Goal: Task Accomplishment & Management: Complete application form

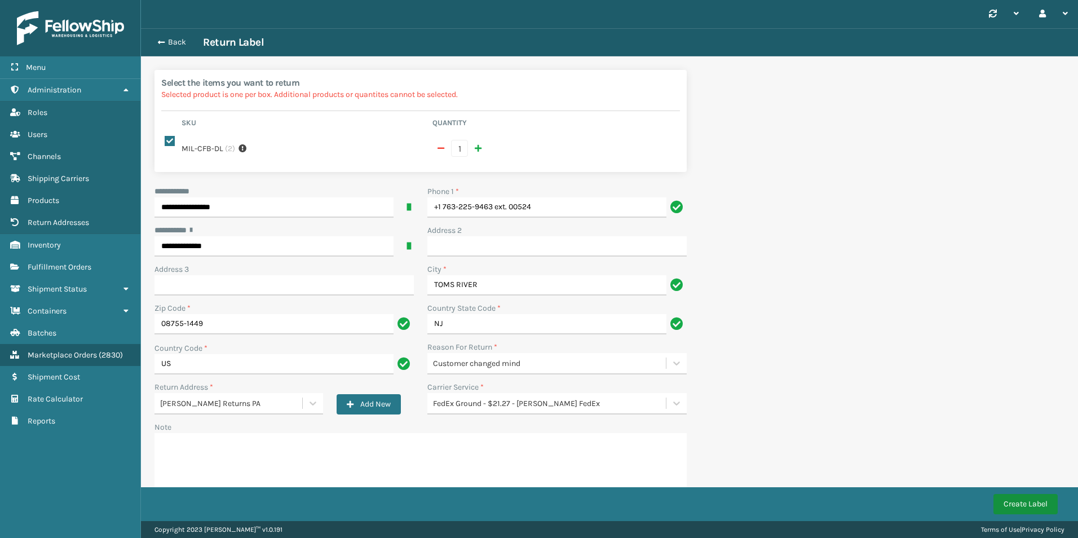
click at [1010, 507] on button "Create Label" at bounding box center [1025, 504] width 64 height 20
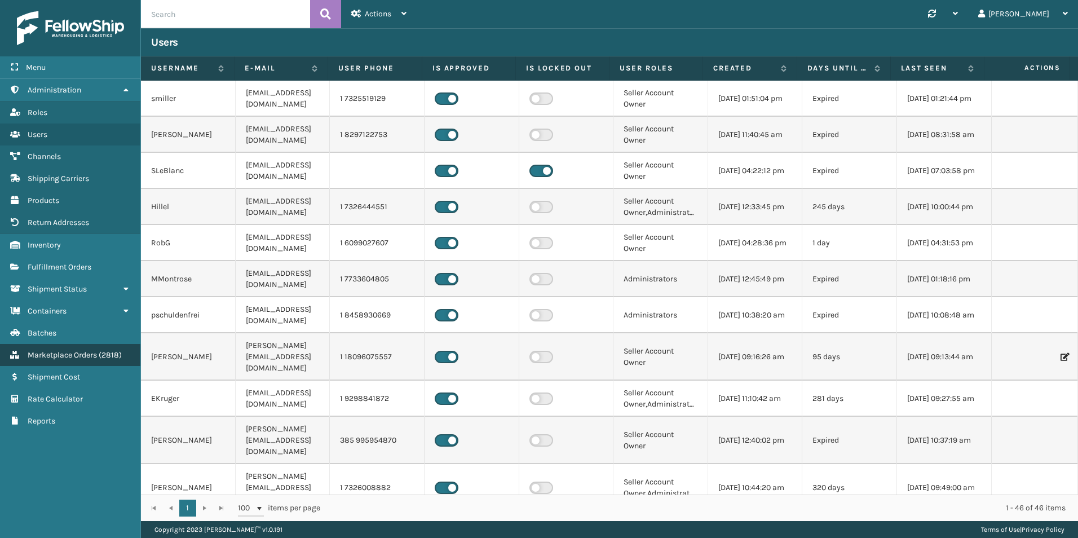
click at [81, 359] on span "Marketplace Orders" at bounding box center [62, 355] width 69 height 10
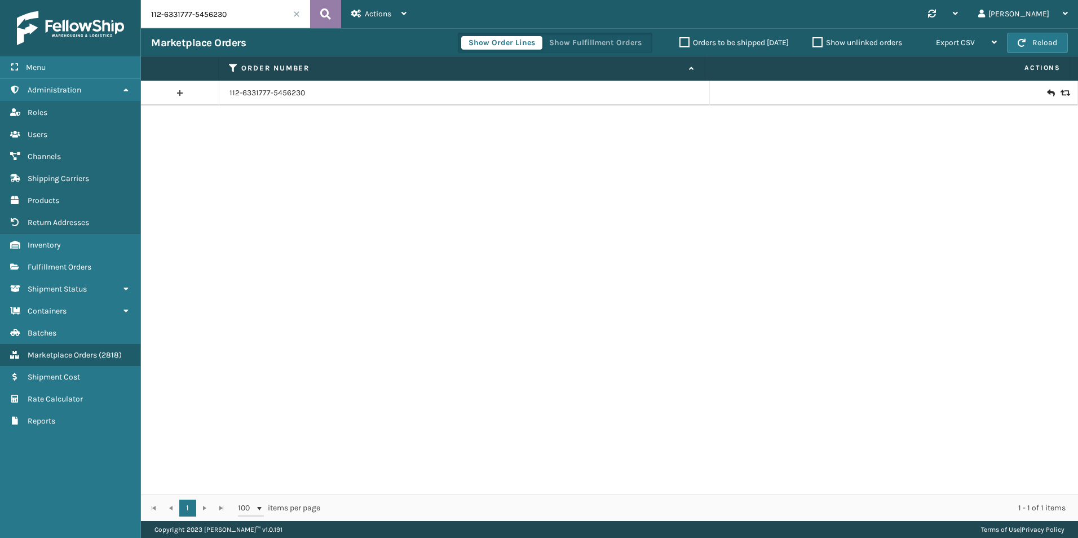
click at [325, 7] on icon at bounding box center [325, 14] width 11 height 17
click at [1047, 97] on icon at bounding box center [1050, 92] width 7 height 11
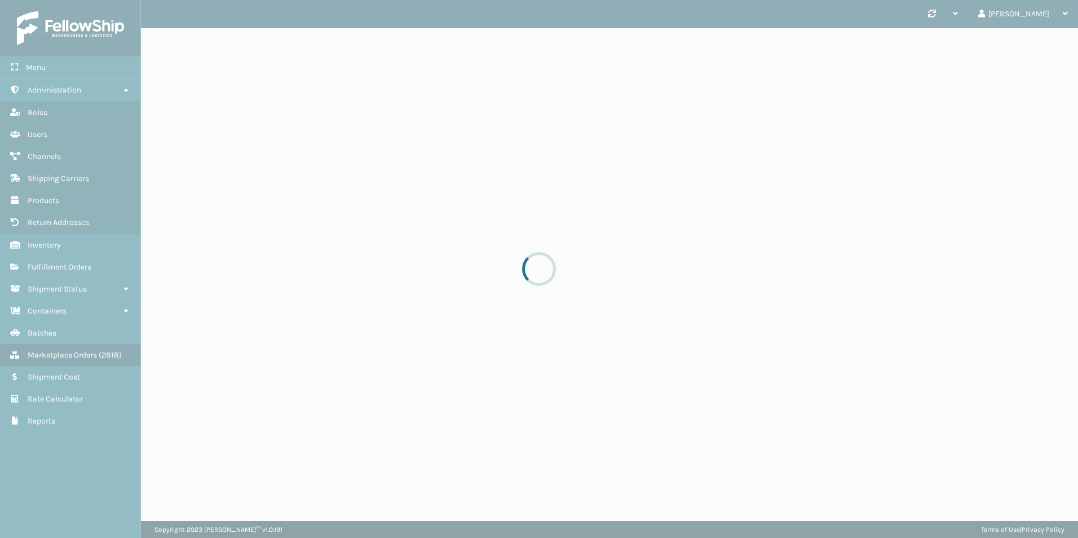
click at [1042, 95] on div at bounding box center [539, 269] width 1078 height 538
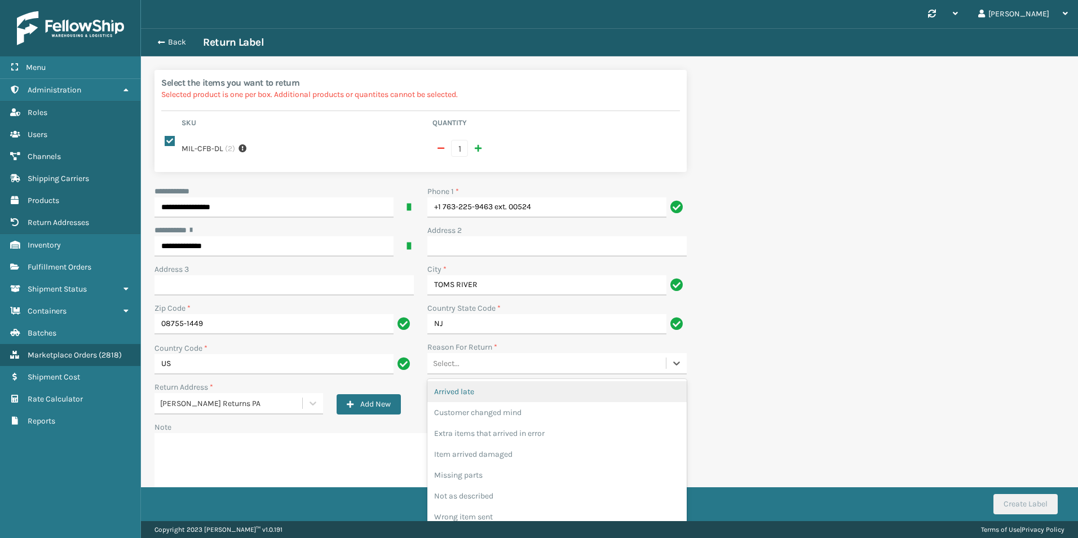
click at [599, 354] on div "Select..." at bounding box center [546, 363] width 238 height 19
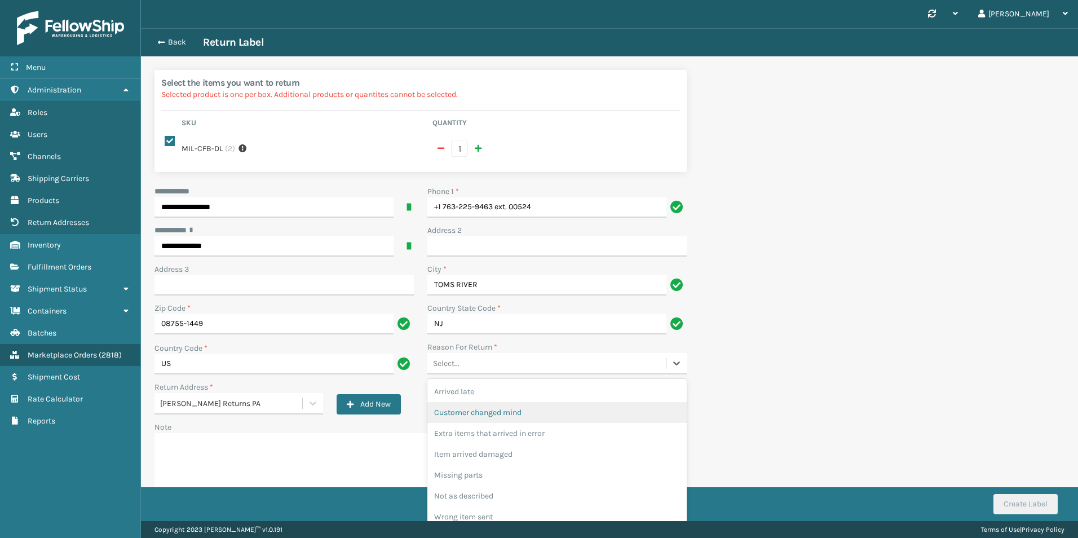
click at [572, 402] on div "Customer changed mind" at bounding box center [556, 412] width 259 height 21
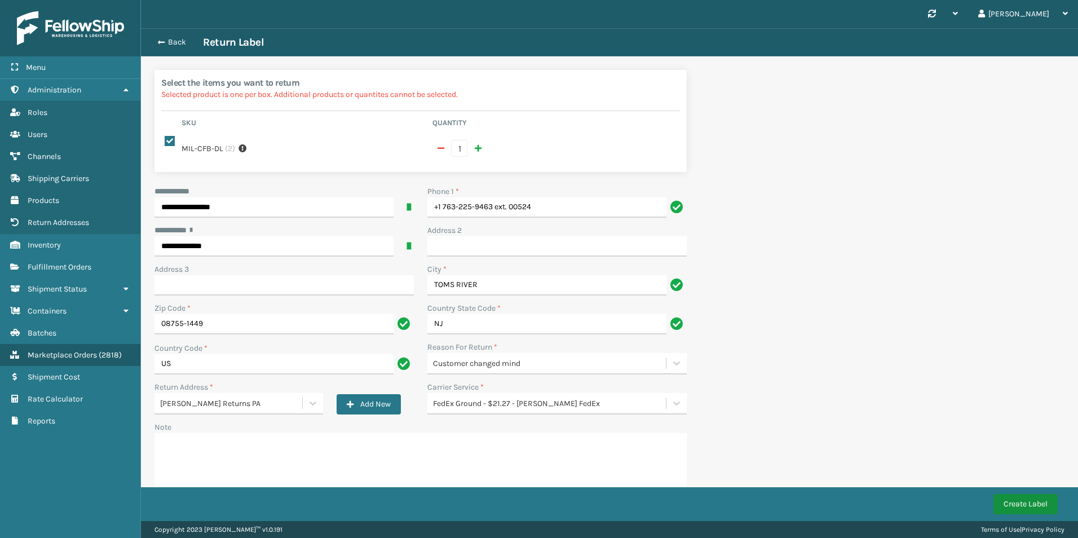
click at [1016, 496] on button "Create Label" at bounding box center [1025, 504] width 64 height 20
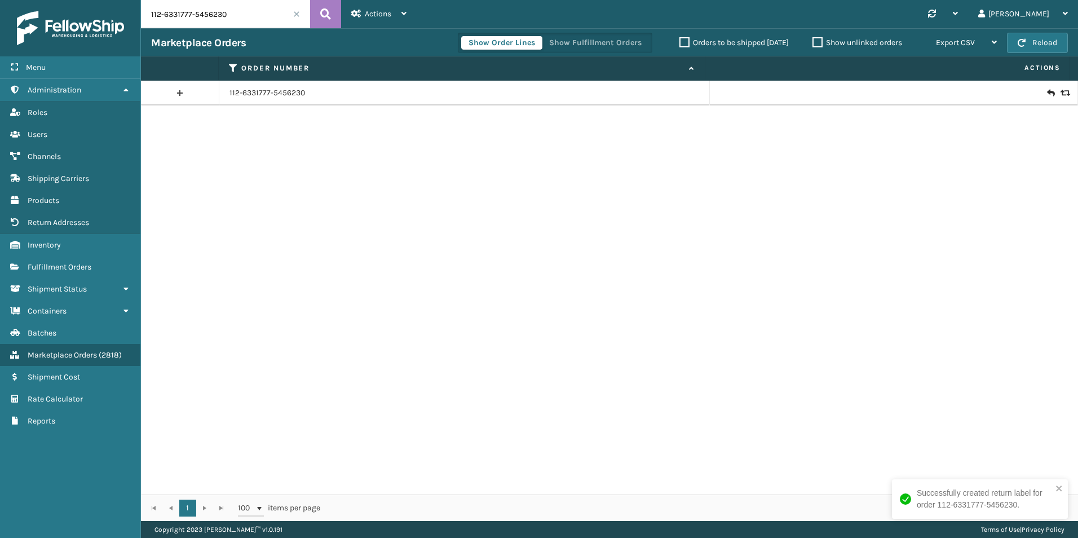
click at [1047, 94] on icon at bounding box center [1050, 92] width 7 height 11
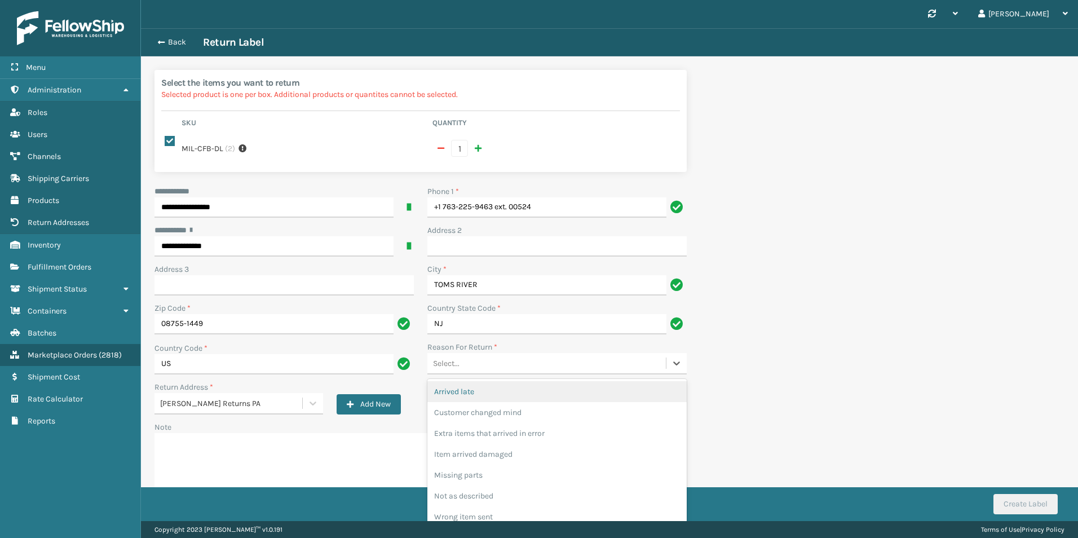
drag, startPoint x: 507, startPoint y: 355, endPoint x: 489, endPoint y: 386, distance: 36.4
click at [506, 355] on div "Select..." at bounding box center [546, 363] width 238 height 19
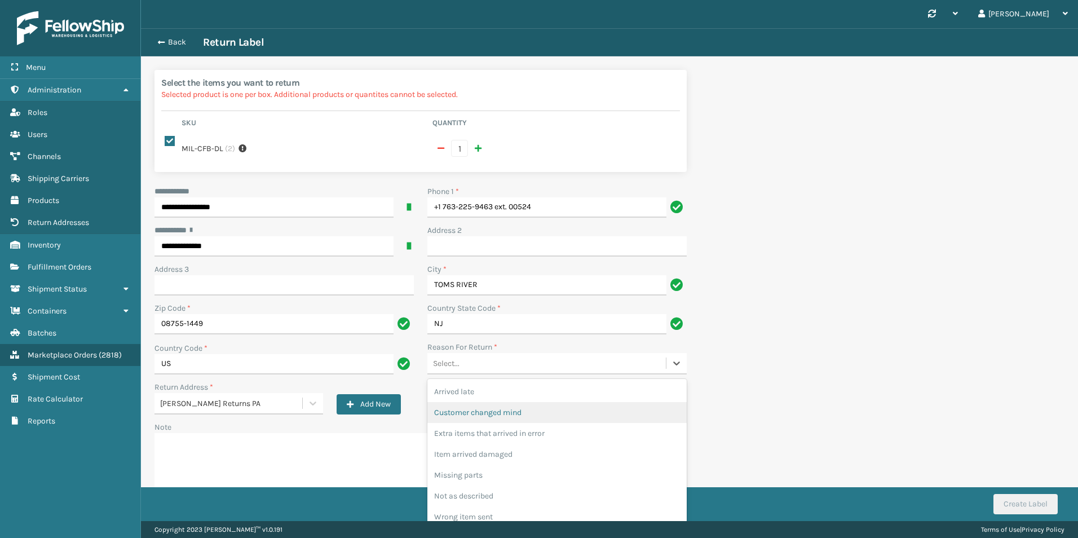
click at [488, 402] on div "Customer changed mind" at bounding box center [556, 412] width 259 height 21
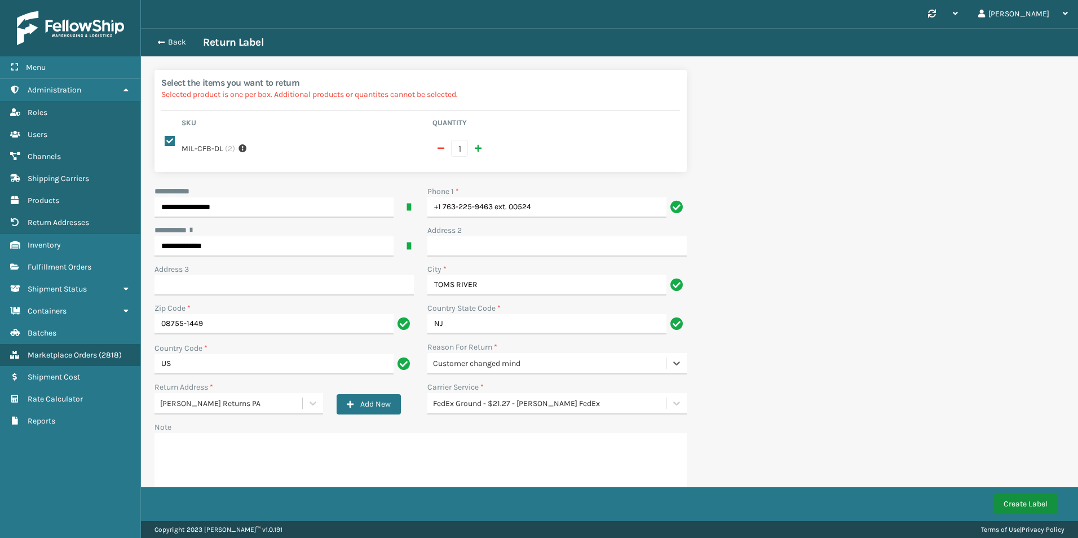
click at [1011, 507] on button "Create Label" at bounding box center [1025, 504] width 64 height 20
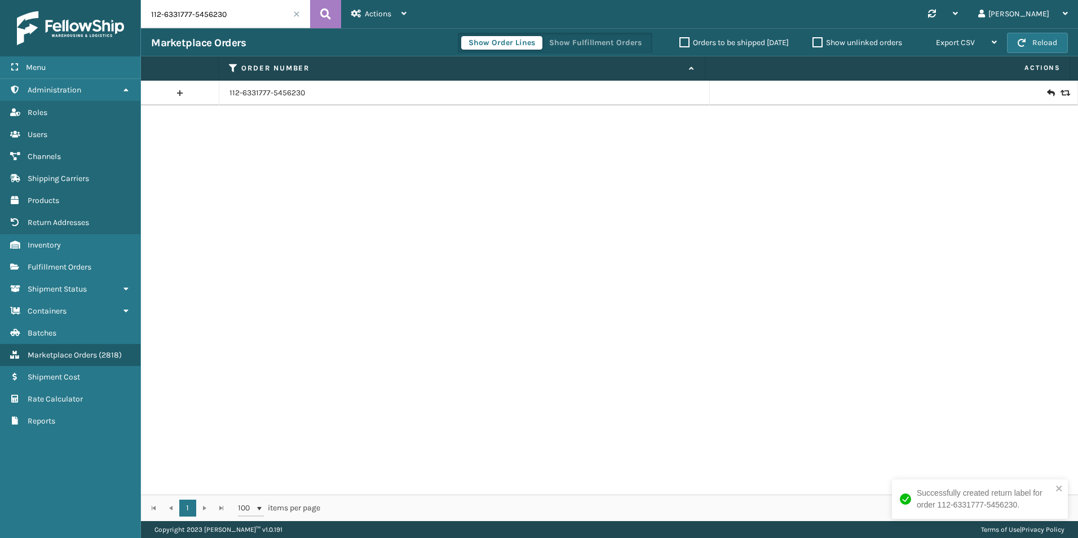
click at [255, 10] on input "112-6331777-5456230" at bounding box center [225, 14] width 169 height 28
click at [255, 9] on input "112-6331777-5456230" at bounding box center [225, 14] width 169 height 28
paste input "4-0525362-3572253"
type input "114-0525362-3572253"
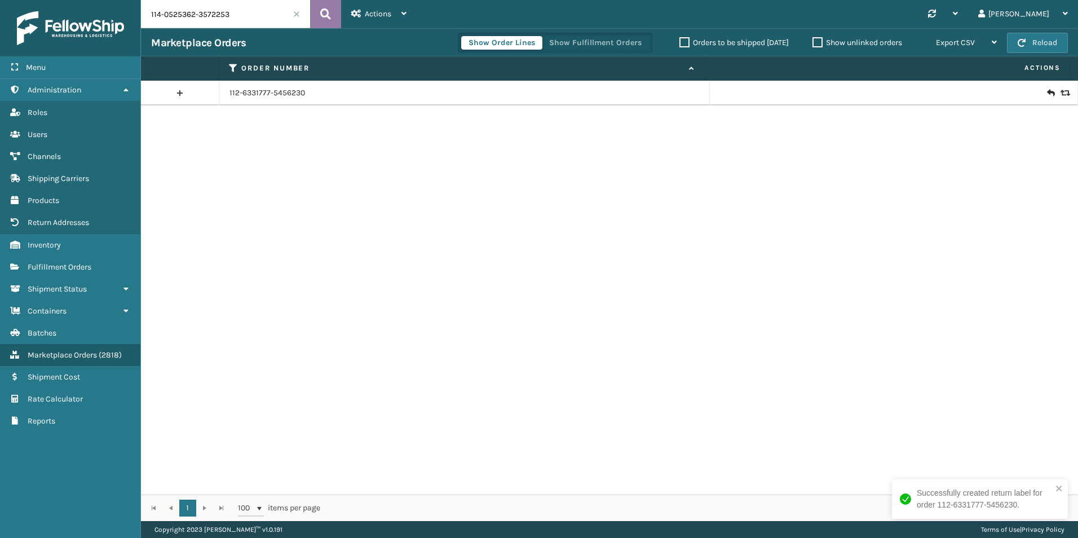
click at [319, 19] on button at bounding box center [325, 14] width 31 height 28
click at [1047, 90] on icon at bounding box center [1050, 92] width 7 height 11
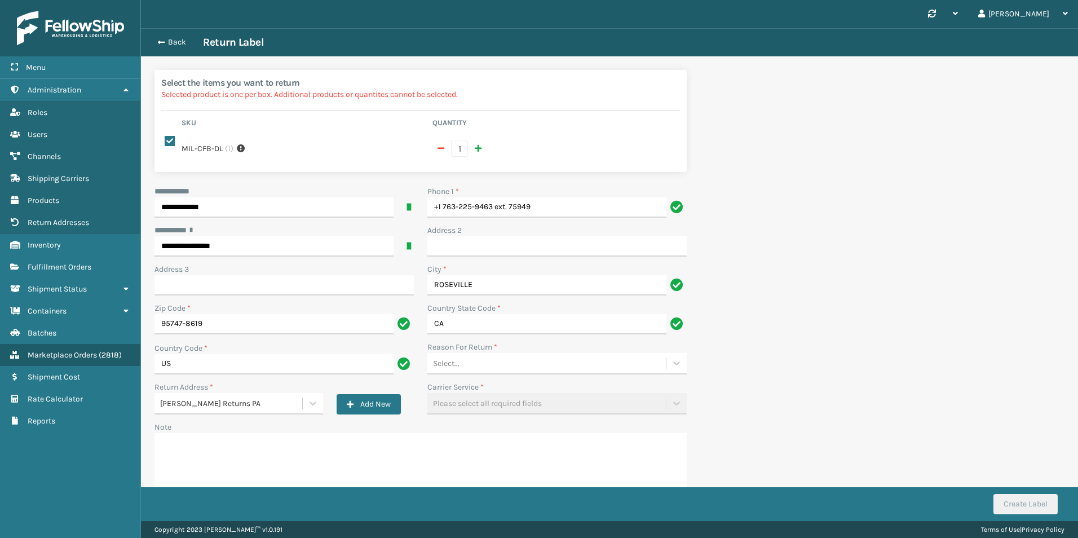
click at [475, 356] on div "Select..." at bounding box center [546, 363] width 238 height 19
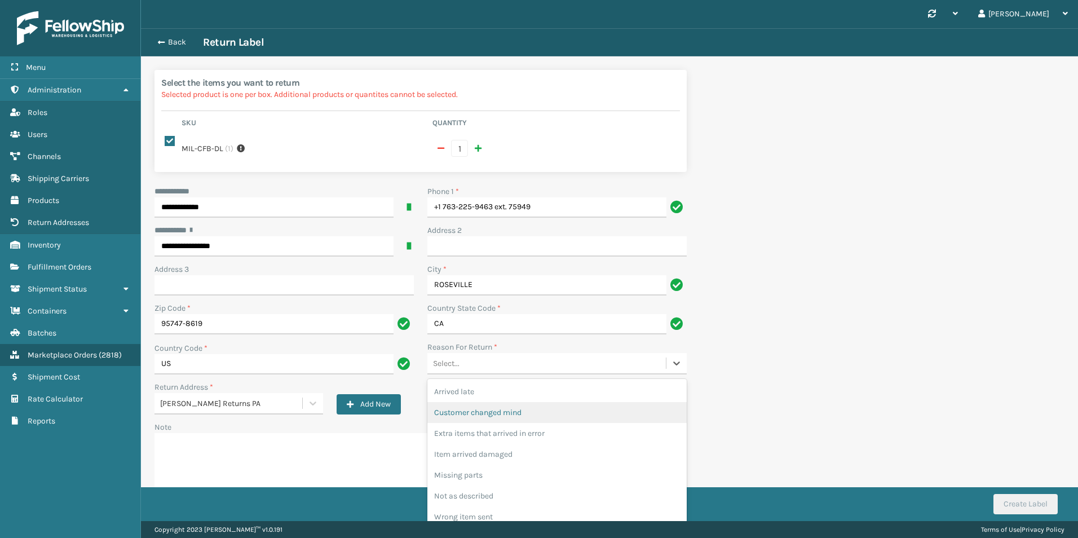
click at [476, 405] on div "Customer changed mind" at bounding box center [556, 412] width 259 height 21
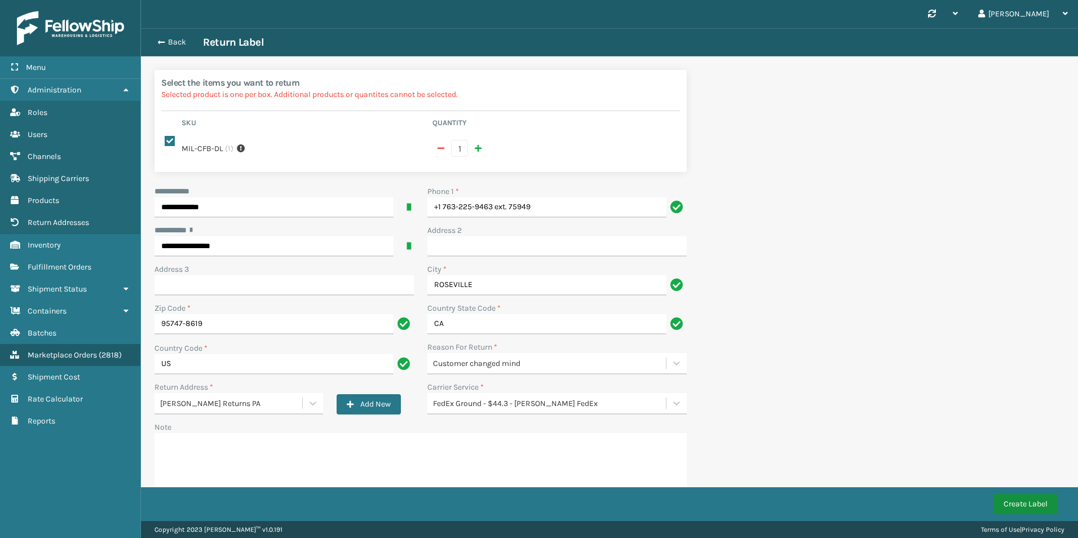
click at [1016, 502] on button "Create Label" at bounding box center [1025, 504] width 64 height 20
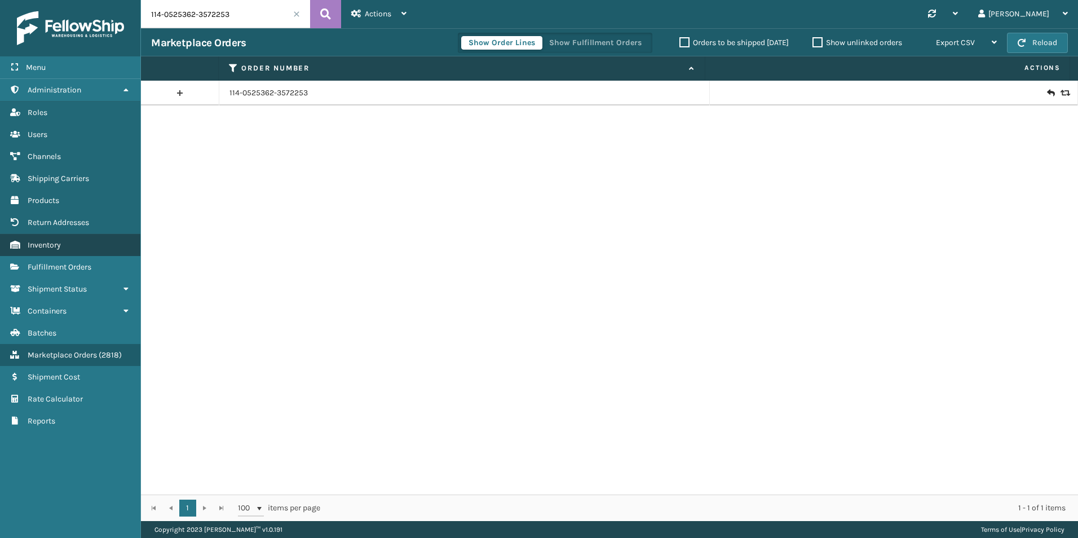
drag, startPoint x: 97, startPoint y: 262, endPoint x: 103, endPoint y: 250, distance: 12.6
click at [97, 262] on link "Fulfillment Orders" at bounding box center [70, 267] width 140 height 22
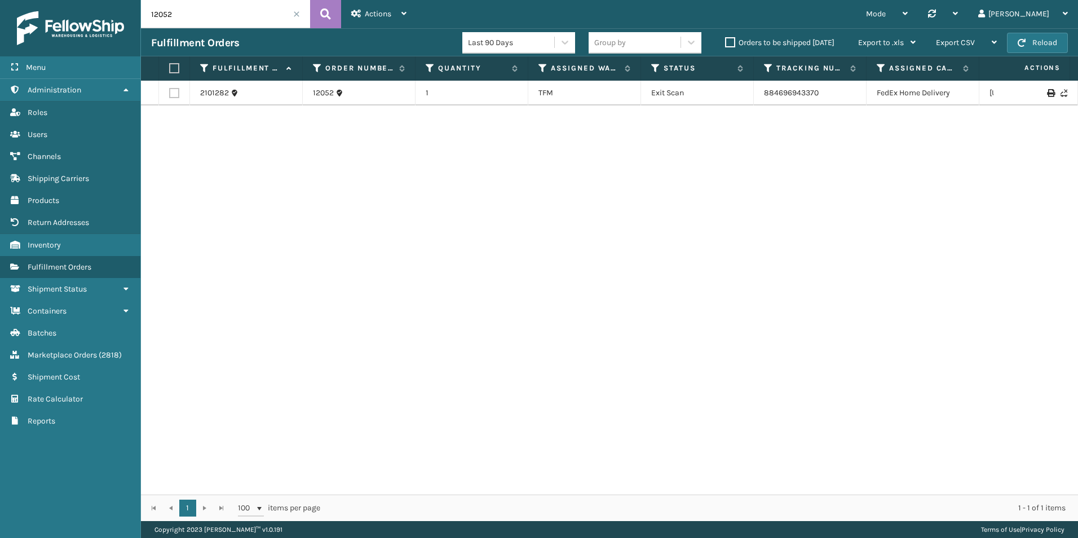
click at [230, 11] on input "12052" at bounding box center [225, 14] width 169 height 28
paste input "47417"
type input "47417"
click at [320, 5] on button at bounding box center [325, 14] width 31 height 28
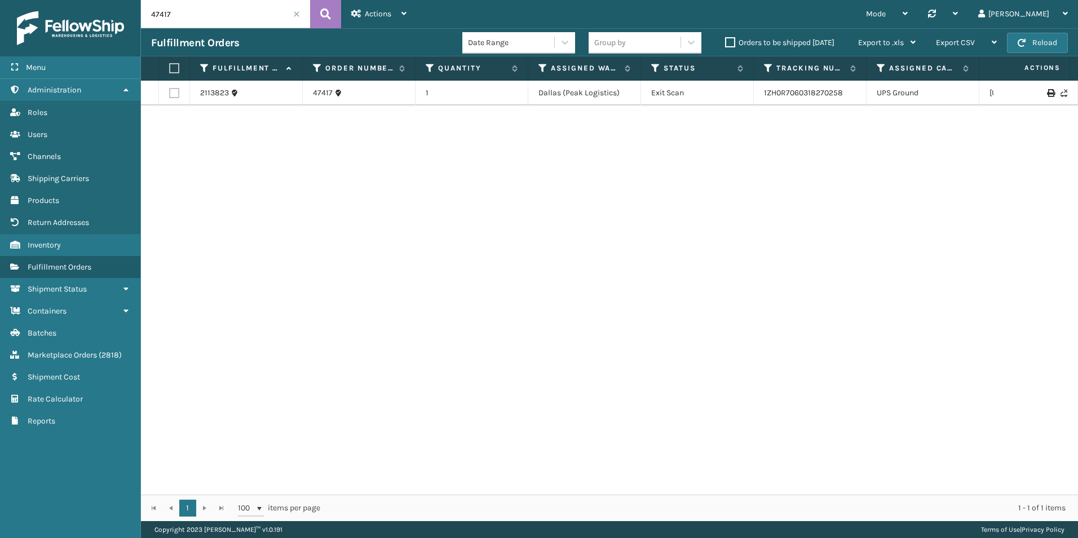
drag, startPoint x: 782, startPoint y: 303, endPoint x: 690, endPoint y: 381, distance: 121.2
click at [782, 303] on div "2113823 47417 1 [GEOGRAPHIC_DATA] (Peak Logistics) Exit Scan 1ZH0R7060318270258…" at bounding box center [609, 288] width 937 height 414
click at [863, 315] on div "2113823 47417 1 [GEOGRAPHIC_DATA] (Peak Logistics) Exit Scan 1ZH0R7060318270258…" at bounding box center [609, 288] width 937 height 414
click at [702, 299] on div "2113823 47417 1 [GEOGRAPHIC_DATA] (Peak Logistics) Exit Scan 1ZH0R7060318270258…" at bounding box center [609, 288] width 937 height 414
drag, startPoint x: 849, startPoint y: 312, endPoint x: 848, endPoint y: 298, distance: 14.1
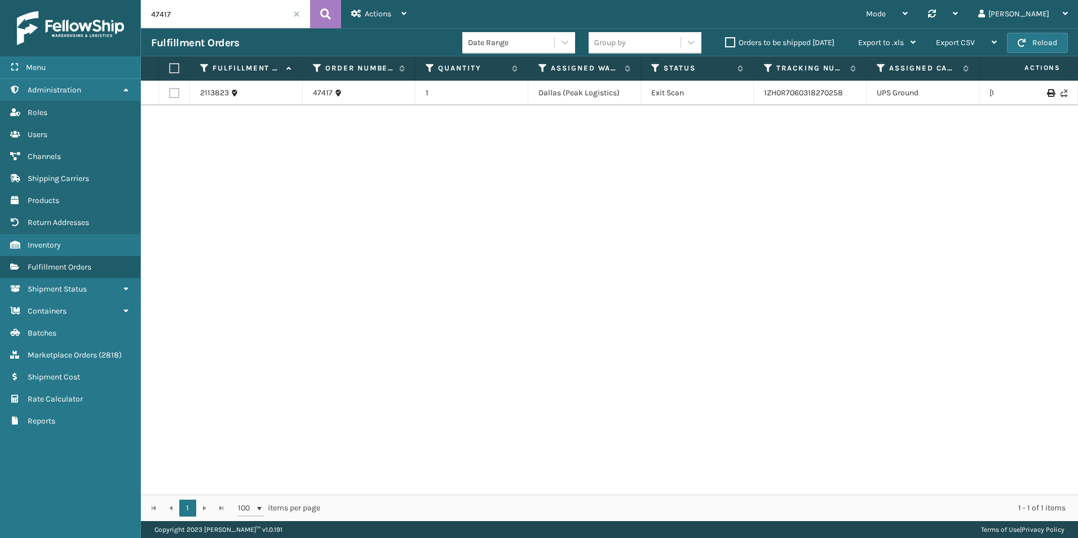
click at [849, 312] on div "2113823 47417 1 [GEOGRAPHIC_DATA] (Peak Logistics) Exit Scan 1ZH0R7060318270258…" at bounding box center [609, 288] width 937 height 414
click at [200, 10] on input "47417" at bounding box center [225, 14] width 169 height 28
click at [103, 353] on span "( 2818 )" at bounding box center [110, 355] width 23 height 10
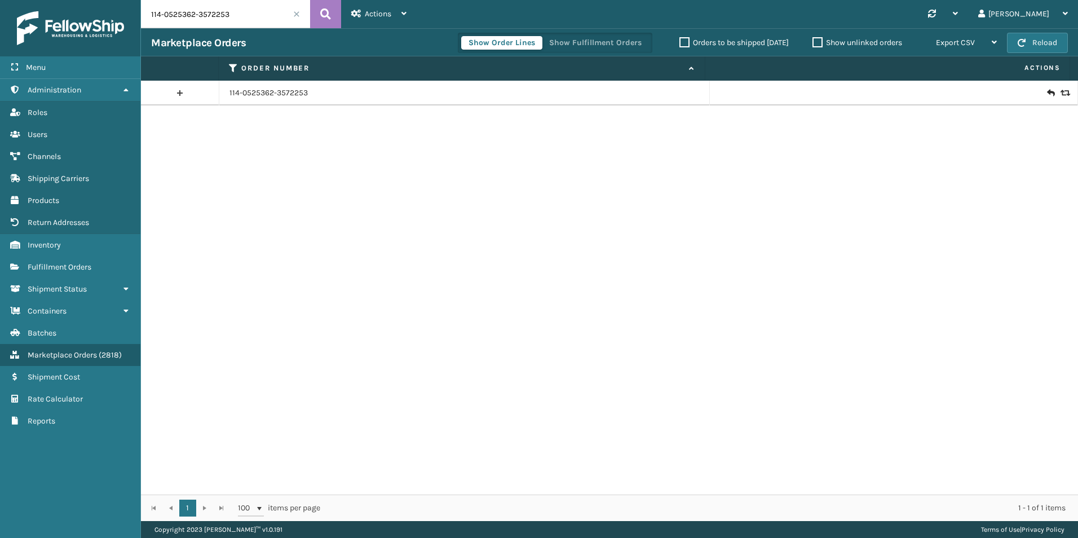
click at [183, 16] on input "114-0525362-3572253" at bounding box center [225, 14] width 169 height 28
paste input "29023877726422"
type input "129023877726422"
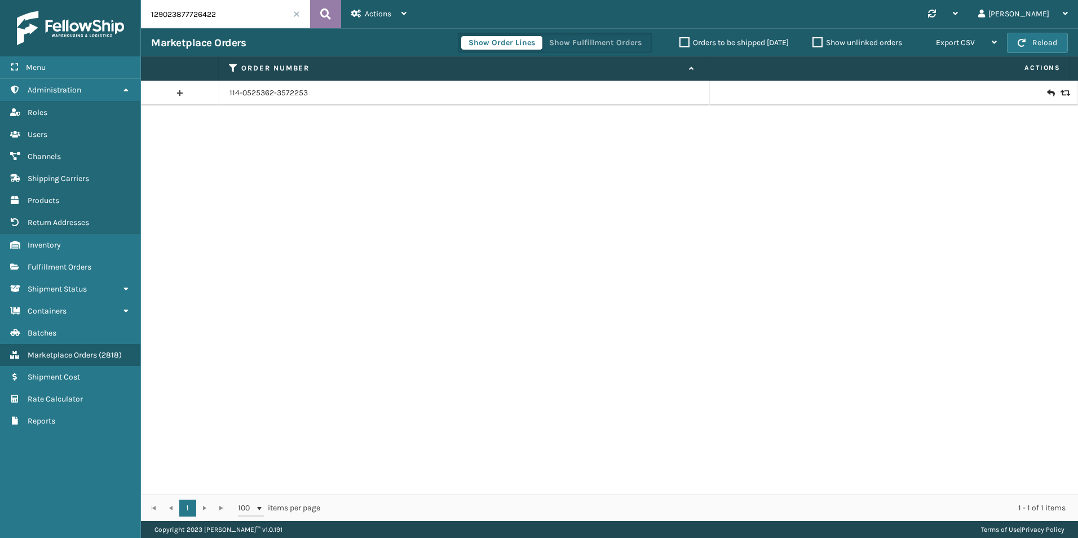
click at [325, 8] on icon at bounding box center [325, 14] width 11 height 17
click at [1060, 94] on icon at bounding box center [1063, 93] width 7 height 8
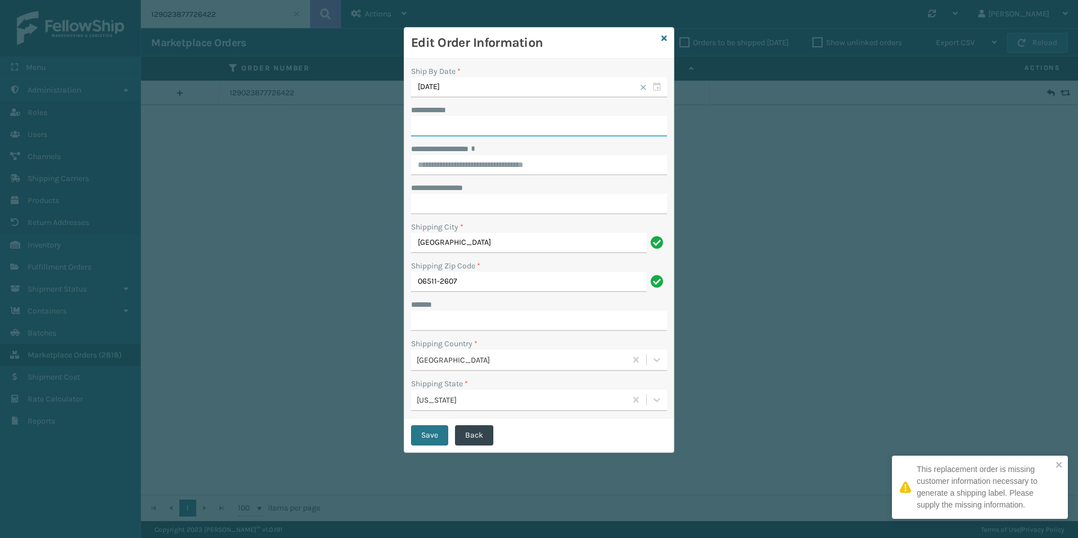
paste input "**********"
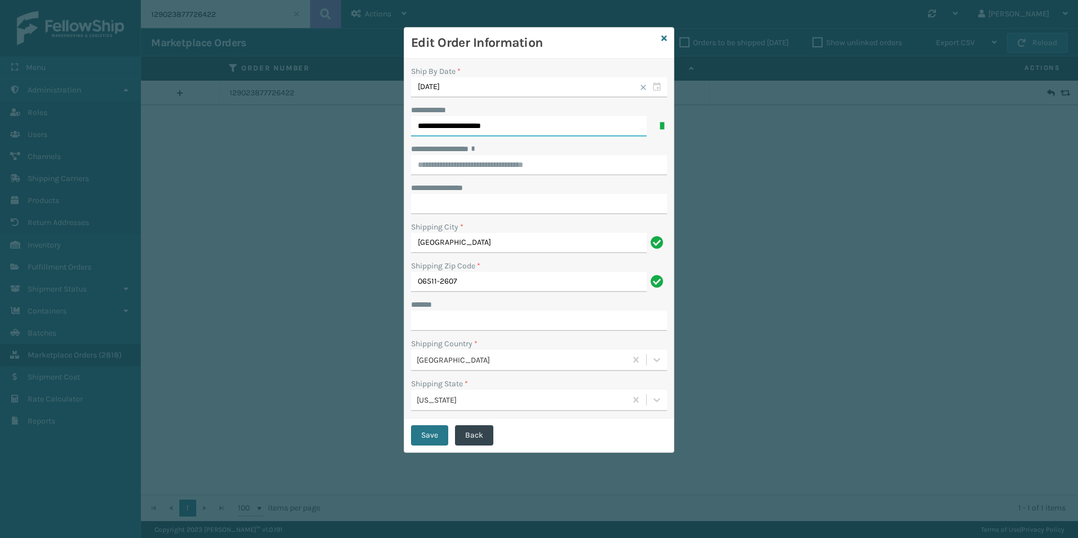
type input "**********"
paste input "**********"
drag, startPoint x: 503, startPoint y: 162, endPoint x: 465, endPoint y: 162, distance: 38.3
click at [465, 162] on input "**********" at bounding box center [529, 165] width 236 height 20
click at [470, 185] on div "[STREET_ADDRESS][PERSON_NAME]" at bounding box center [539, 188] width 256 height 21
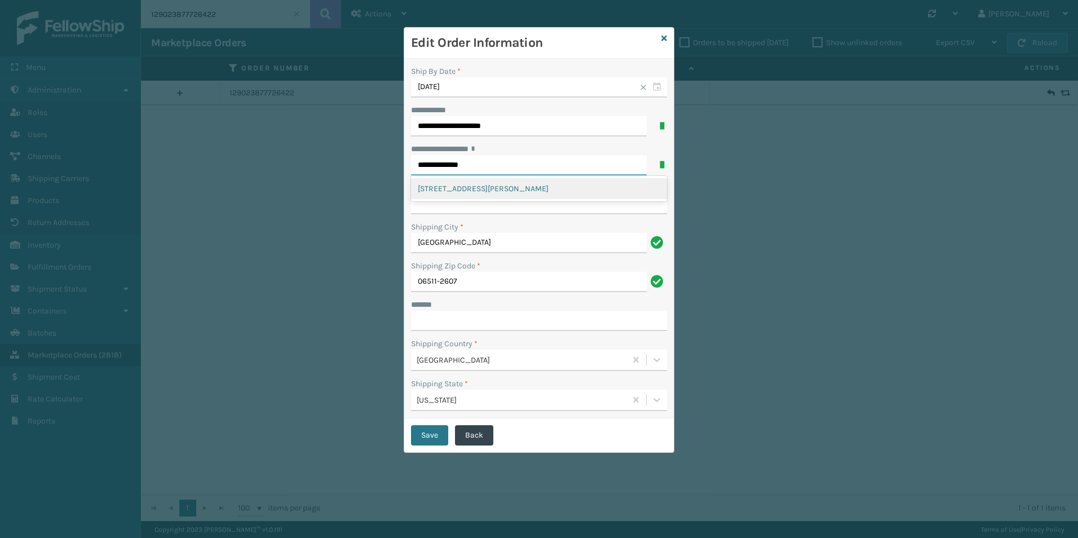
type input "**********"
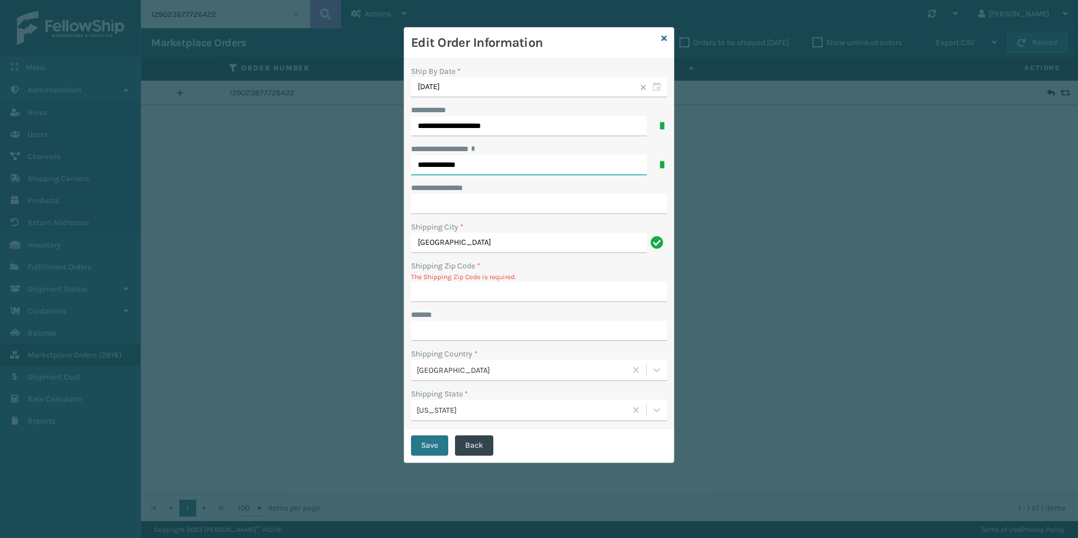
type input "06511-2607"
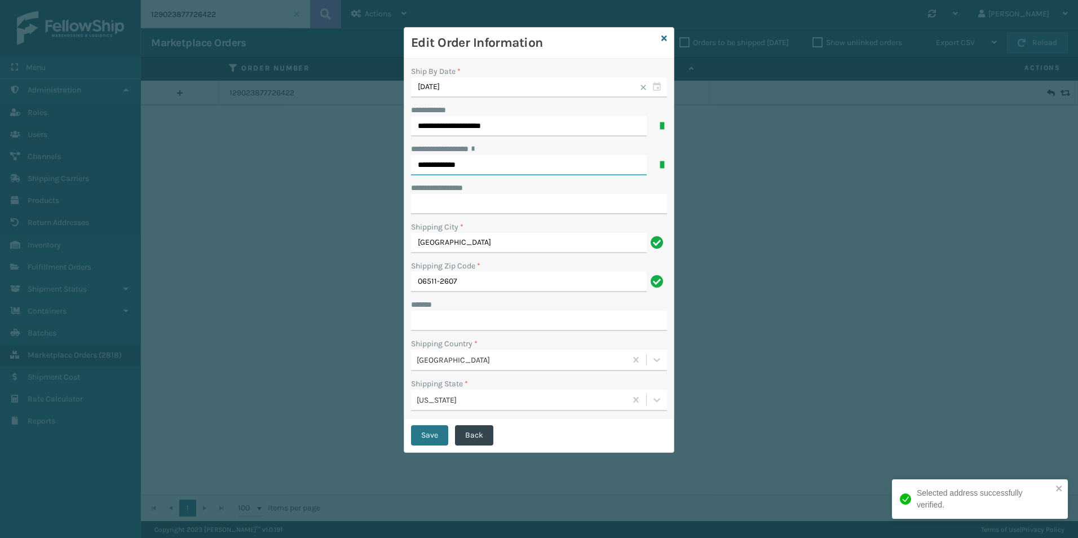
type input "**********"
click at [453, 201] on input "**********" at bounding box center [539, 204] width 256 height 20
paste input "*****"
type input "*****"
click at [512, 182] on div "**********" at bounding box center [539, 188] width 256 height 12
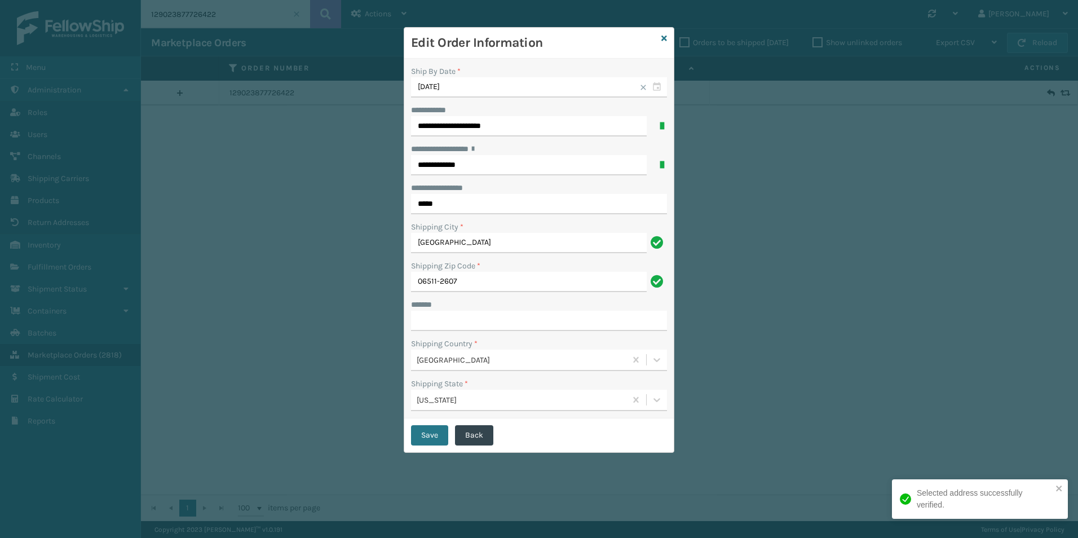
click at [629, 309] on div "***** *" at bounding box center [539, 305] width 256 height 12
click at [642, 311] on input "***** *" at bounding box center [539, 321] width 256 height 20
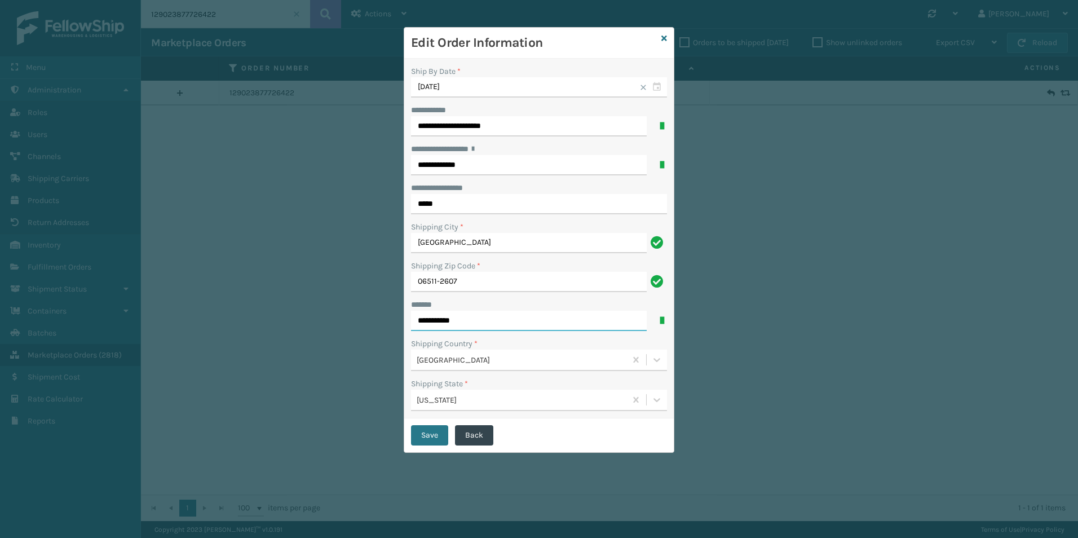
type input "**********"
click at [436, 431] on button "Save" at bounding box center [429, 435] width 37 height 20
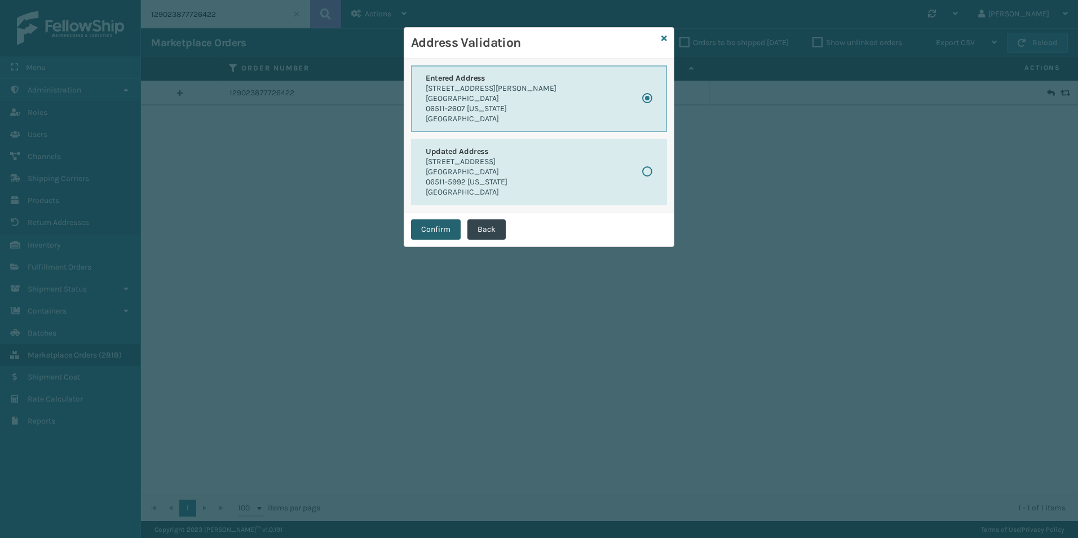
click at [424, 228] on button "Confirm" at bounding box center [436, 229] width 50 height 20
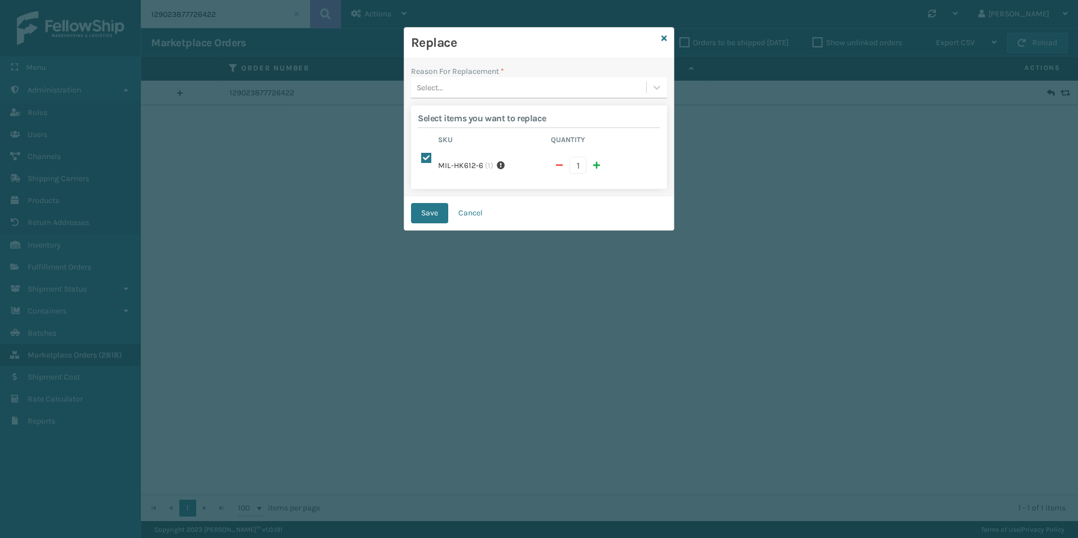
click at [467, 71] on label "Reason For Replacement *" at bounding box center [457, 71] width 93 height 12
click at [461, 92] on div "Select..." at bounding box center [528, 87] width 235 height 19
click at [454, 118] on div "Arrived damaged" at bounding box center [539, 115] width 256 height 21
click at [430, 204] on button "Save" at bounding box center [429, 213] width 37 height 20
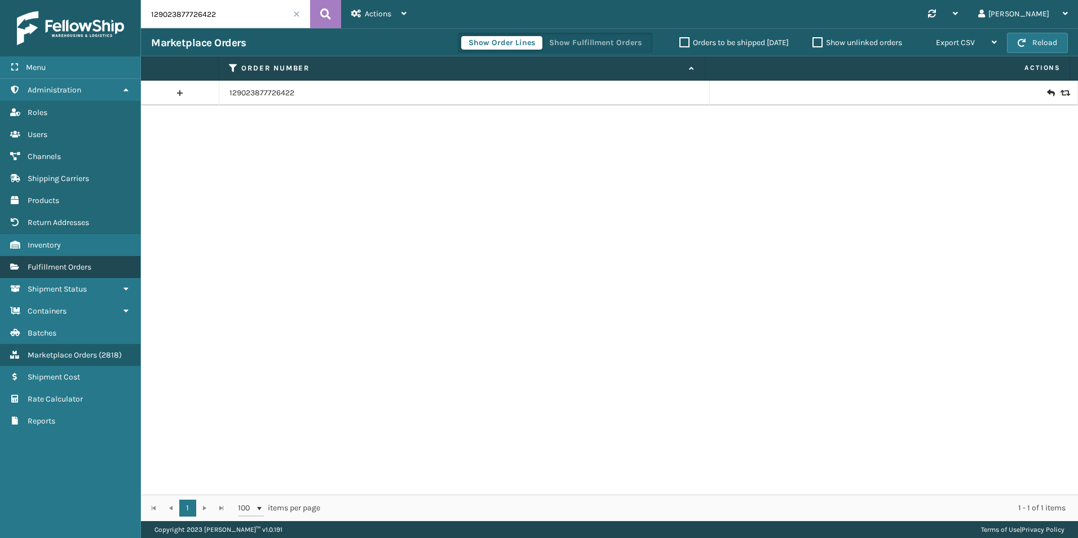
click at [76, 276] on link "Return Addresses Fulfillment Orders" at bounding box center [70, 267] width 140 height 22
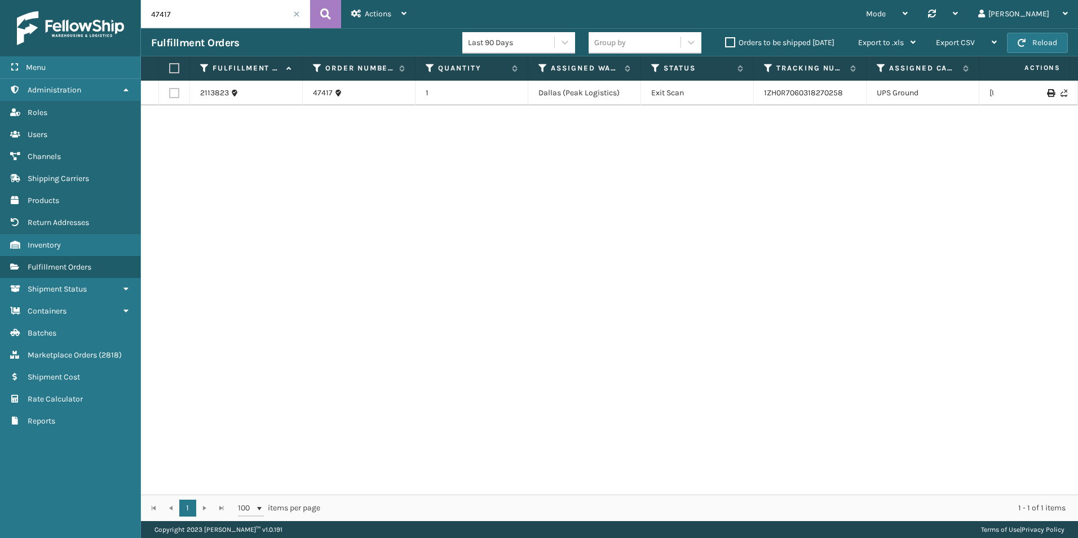
click at [245, 21] on input "47417" at bounding box center [225, 14] width 169 height 28
paste input "Apt 2"
type input "Apt 2"
drag, startPoint x: 194, startPoint y: 19, endPoint x: 123, endPoint y: 24, distance: 71.3
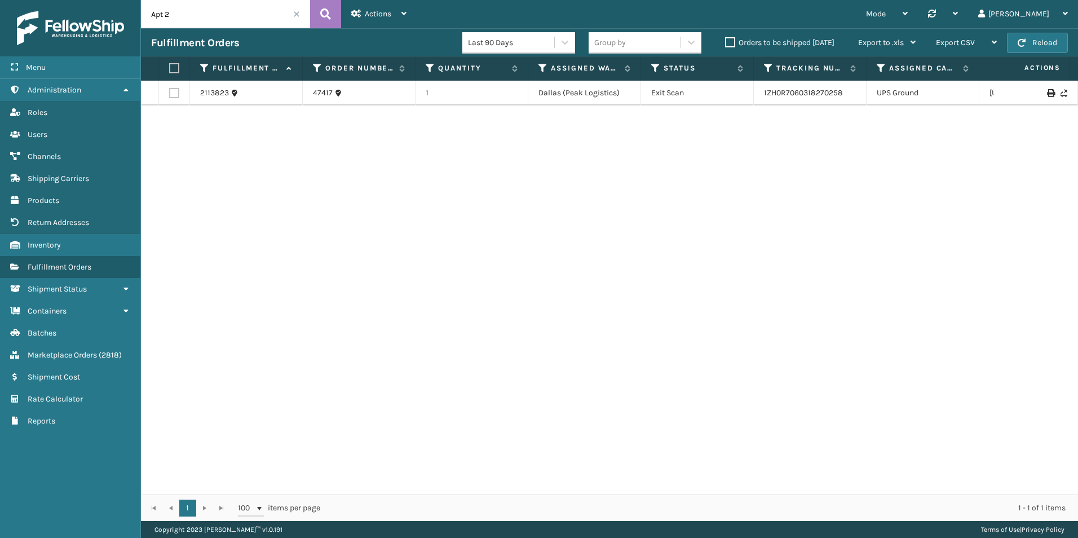
click at [126, 0] on div "Menu Administration Roles Users Channels Shipping Carriers Products Return Addr…" at bounding box center [539, 0] width 1078 height 0
click at [233, 15] on input "text" at bounding box center [225, 14] width 169 height 28
paste input "129023877726422"
type input "129023877726422"
click at [330, 10] on icon at bounding box center [325, 14] width 11 height 17
